Goal: Transaction & Acquisition: Purchase product/service

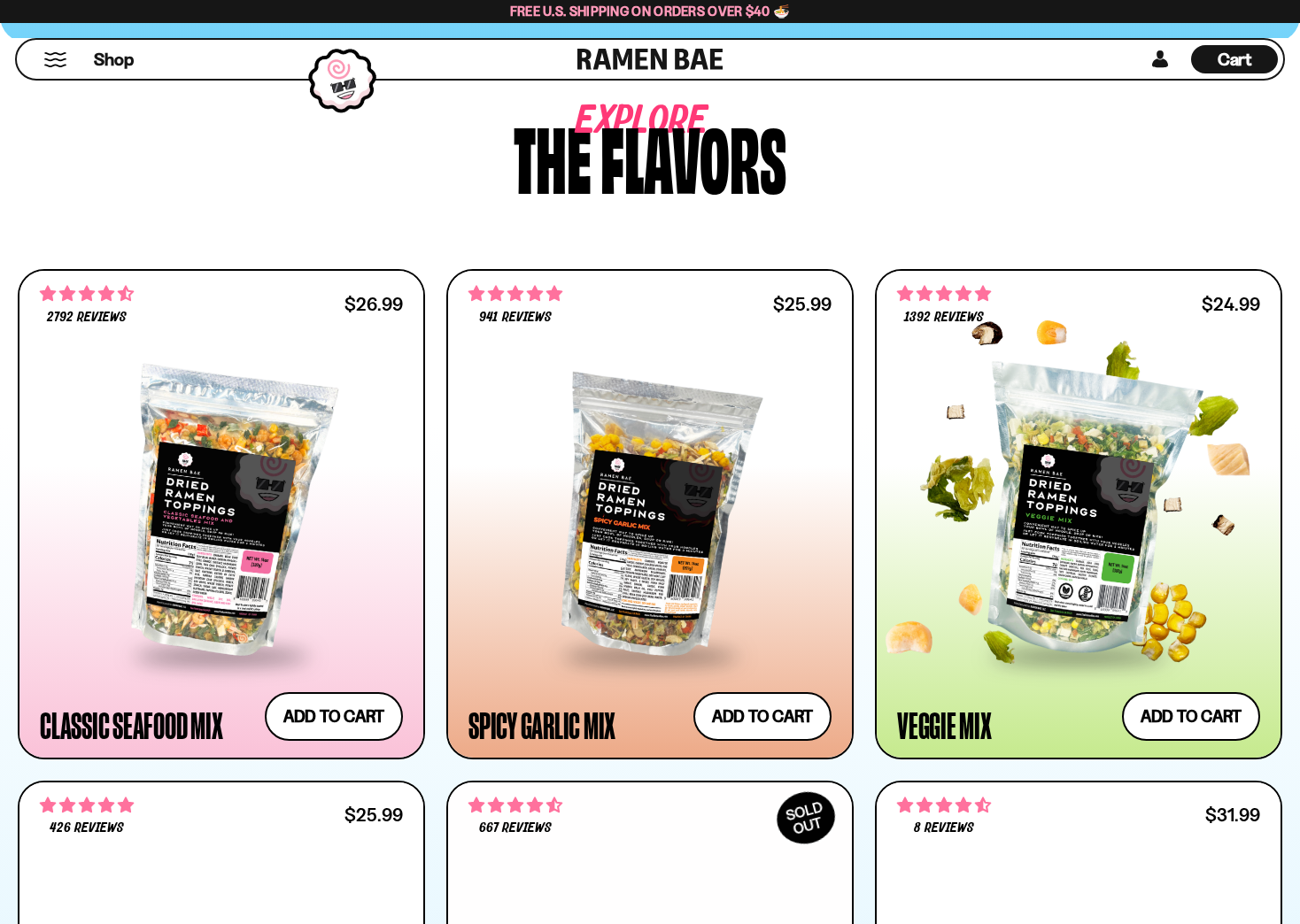
scroll to position [709, 0]
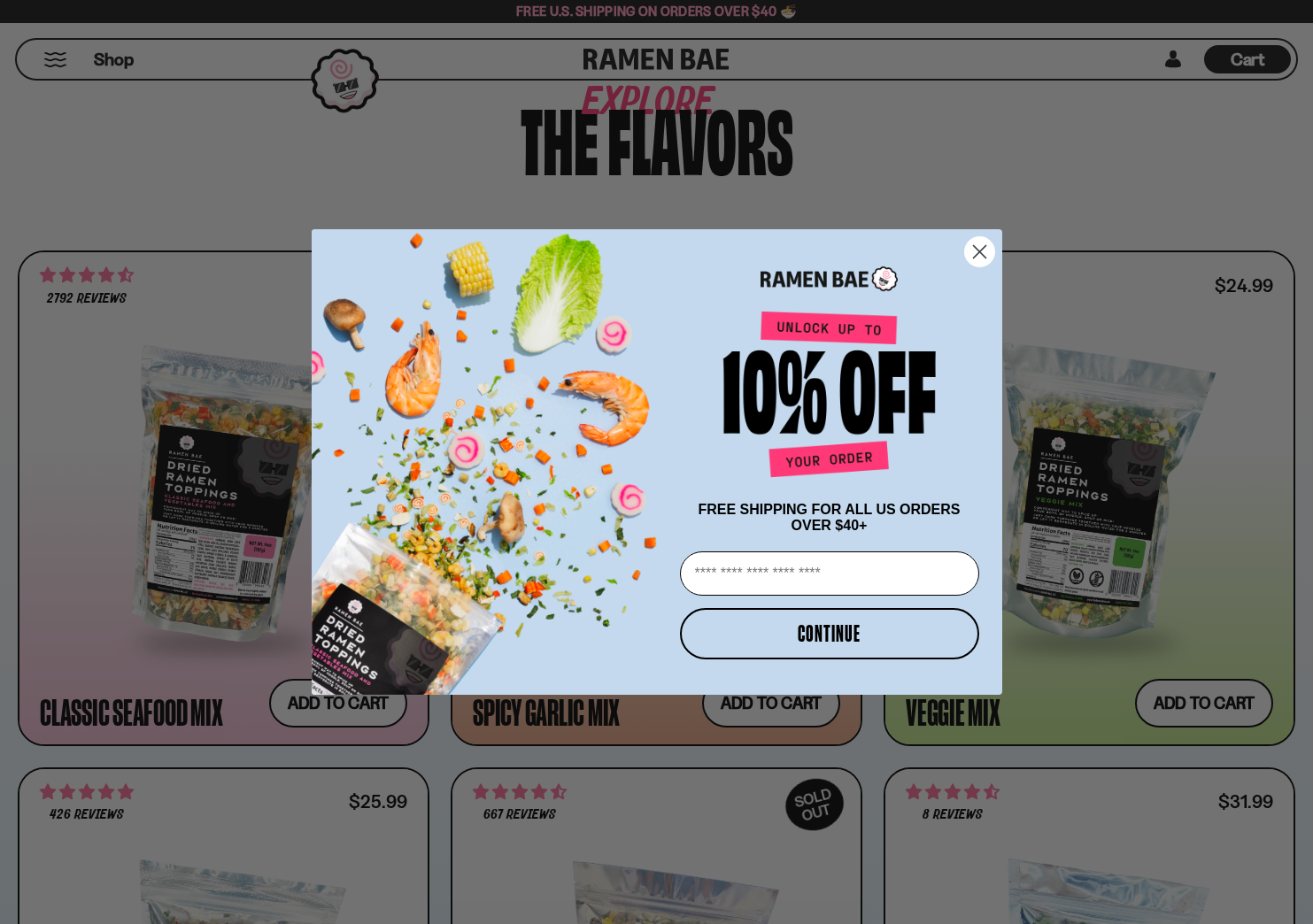
click at [981, 237] on circle "Close dialog" at bounding box center [979, 251] width 29 height 29
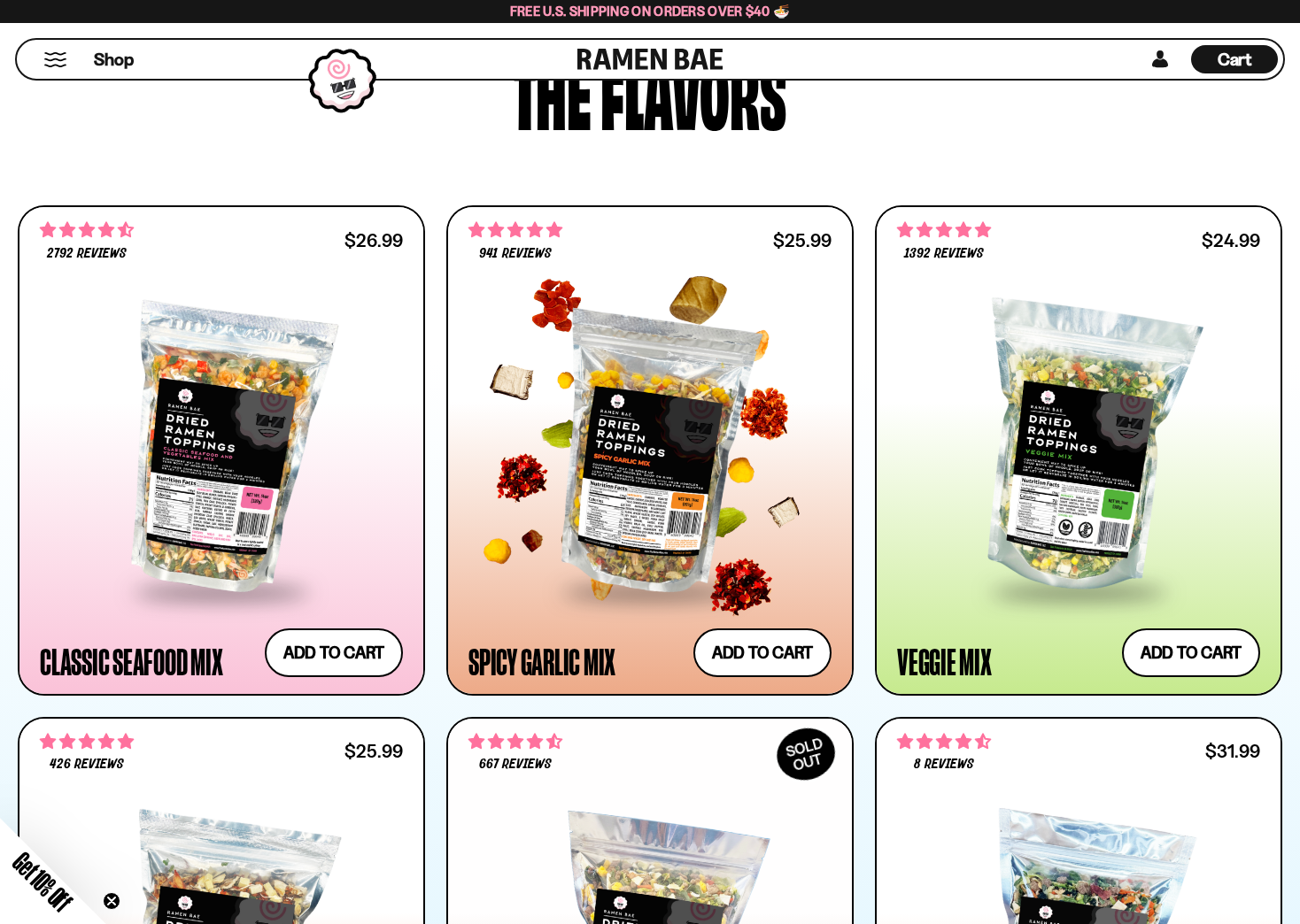
scroll to position [797, 0]
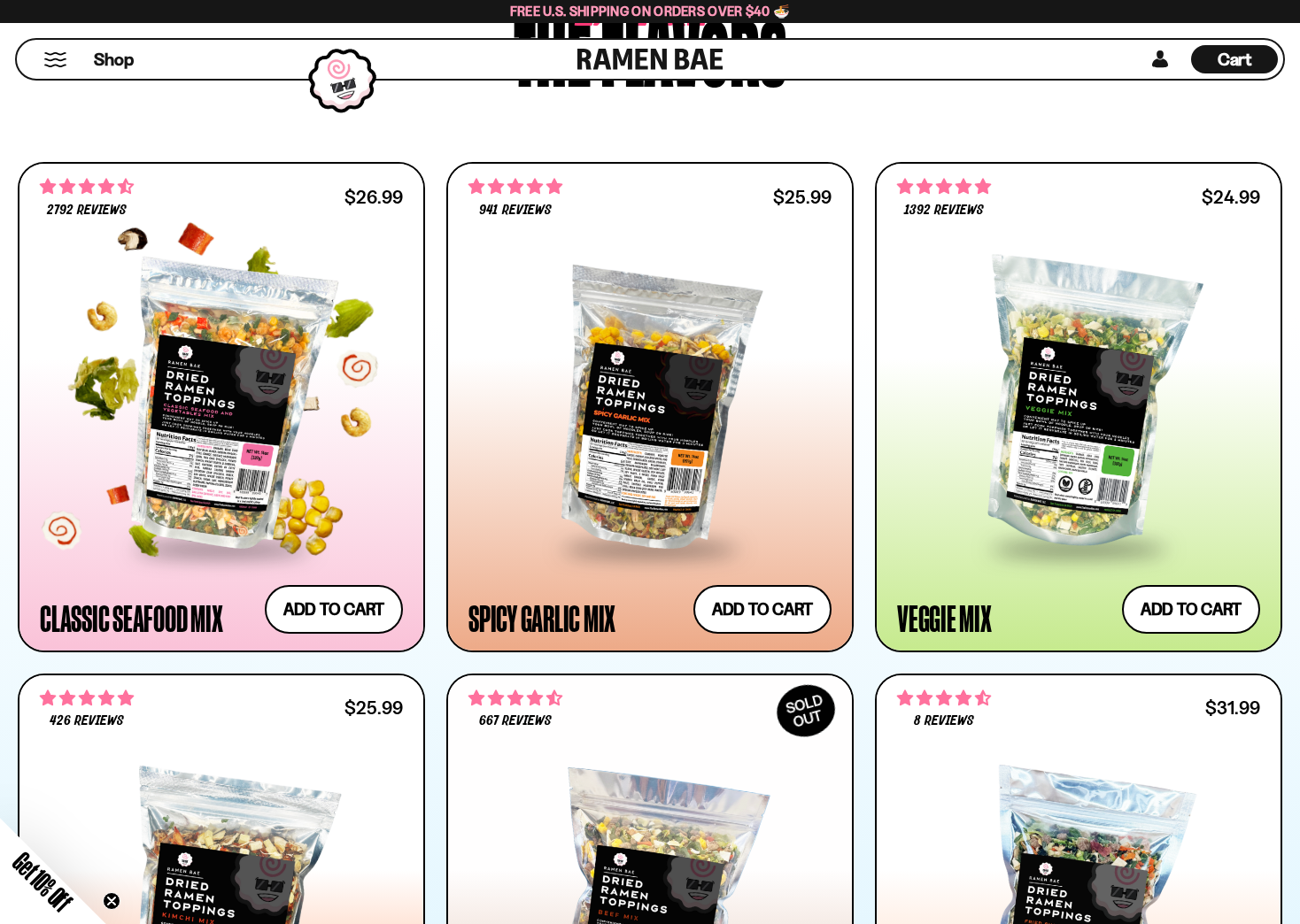
click at [262, 446] on div at bounding box center [221, 405] width 363 height 281
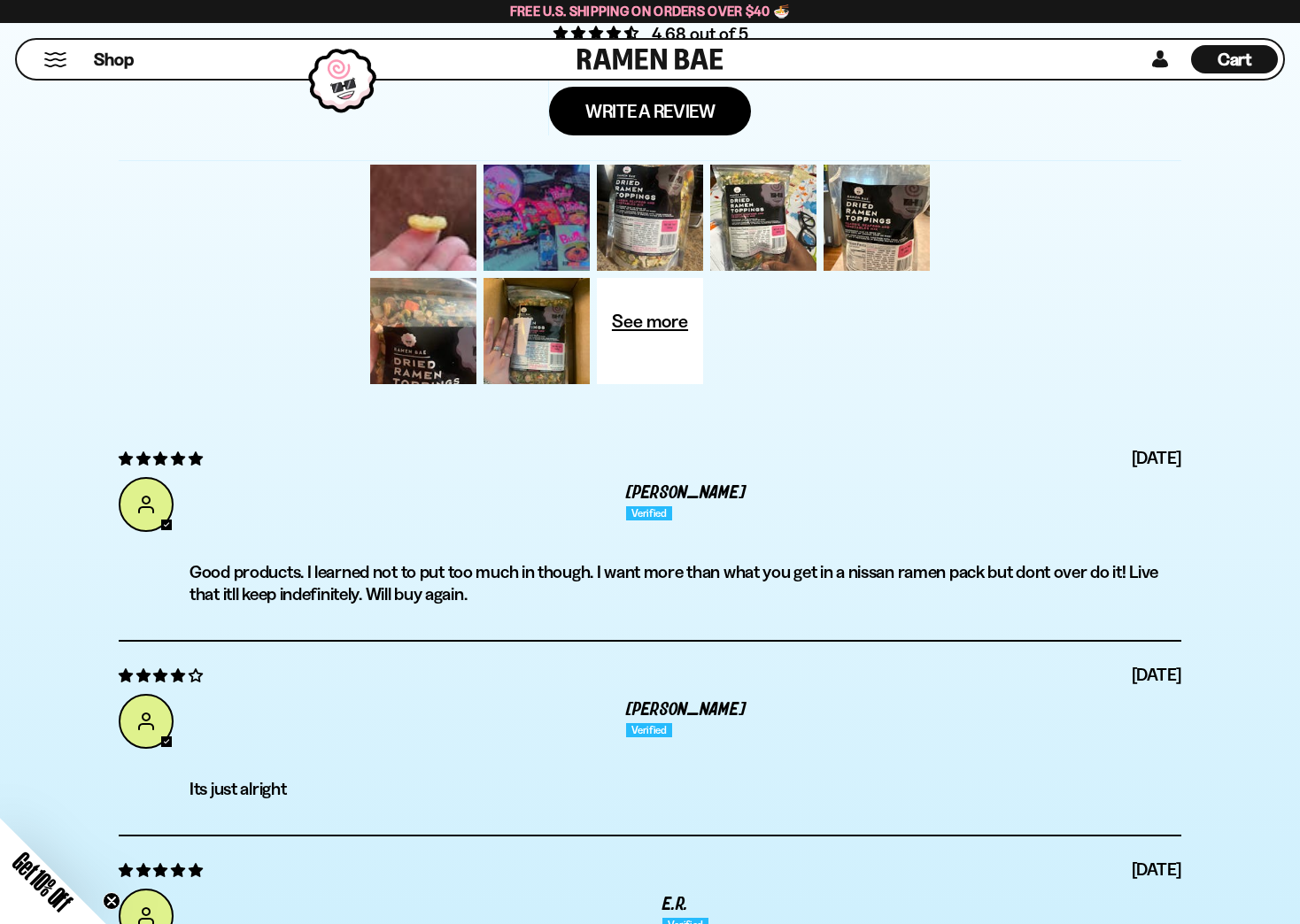
scroll to position [5932, 0]
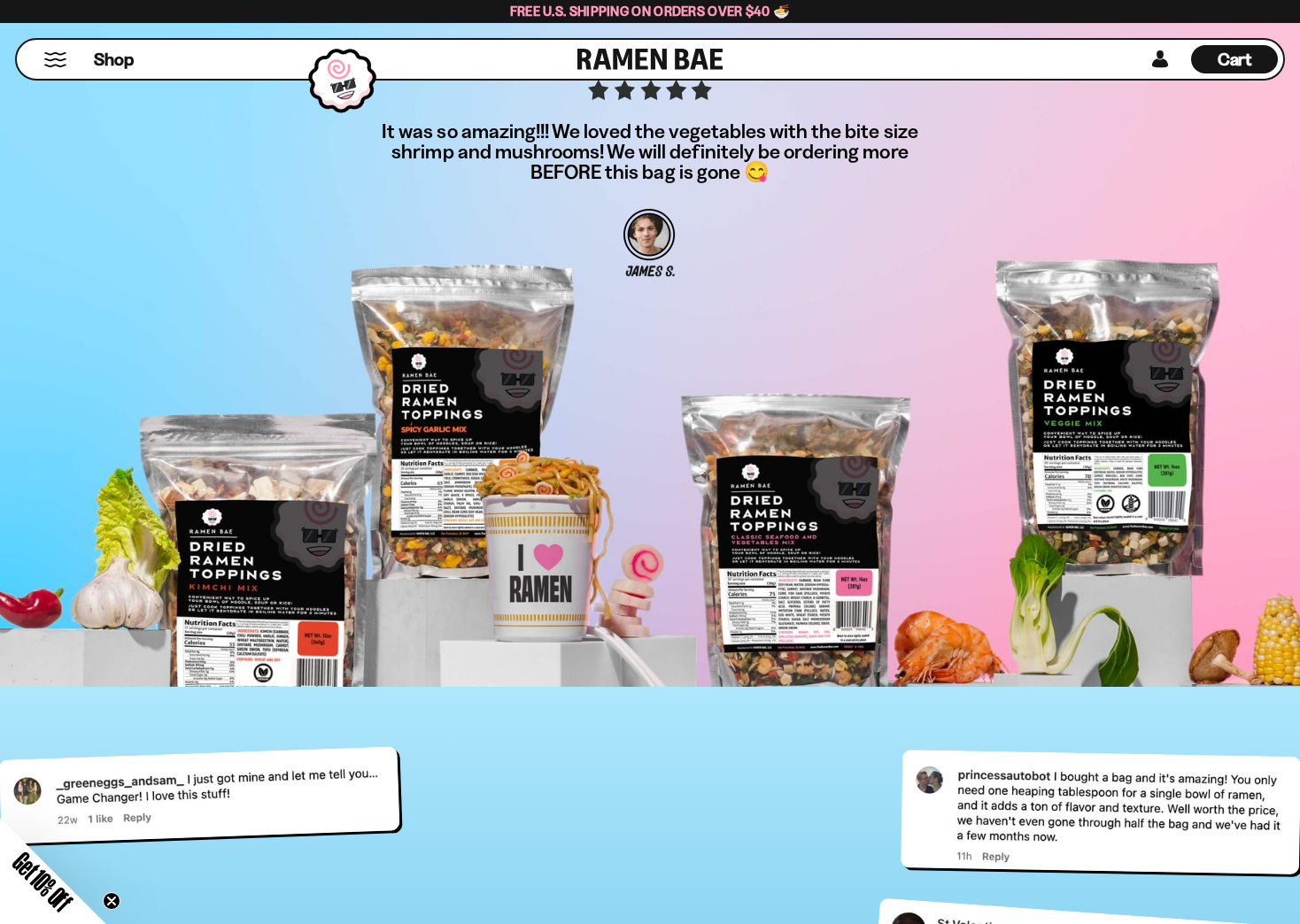
scroll to position [6109, 0]
